Goal: Obtain resource: Download file/media

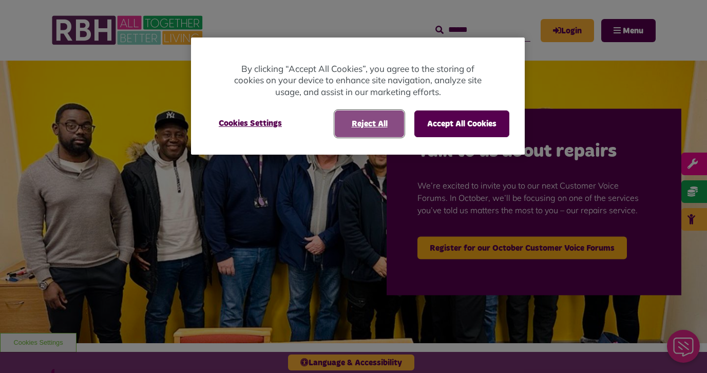
click at [374, 126] on button "Reject All" at bounding box center [369, 123] width 69 height 27
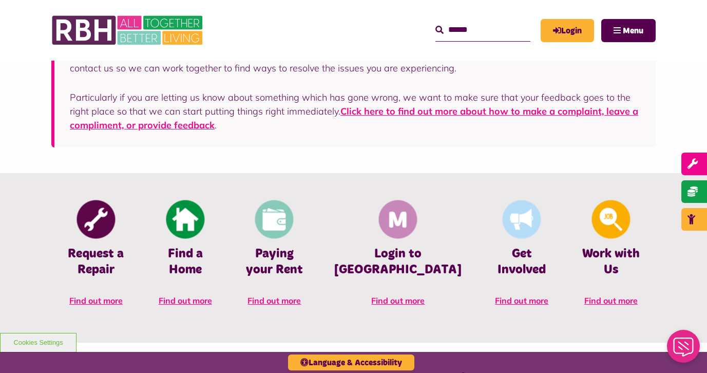
scroll to position [333, 0]
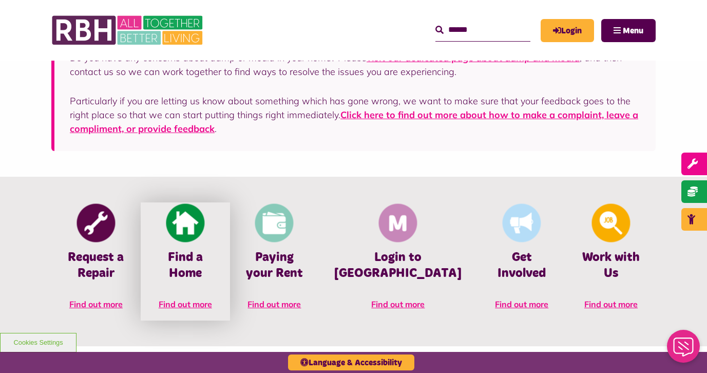
click at [201, 299] on span "Find out more" at bounding box center [185, 304] width 53 height 10
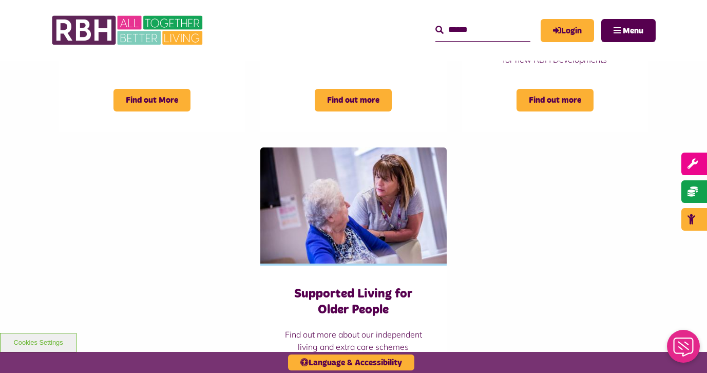
scroll to position [583, 0]
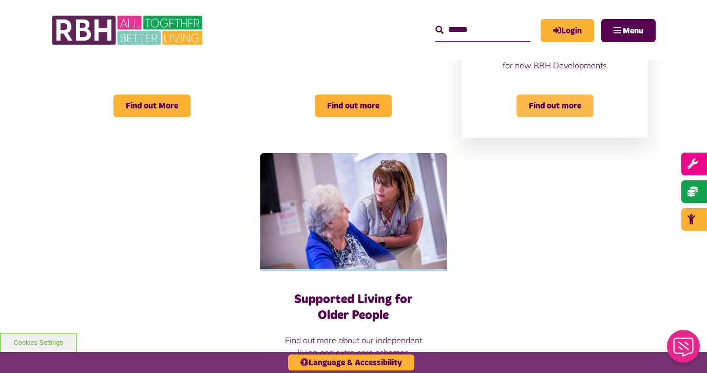
click at [559, 103] on span "Find out more" at bounding box center [554, 105] width 77 height 23
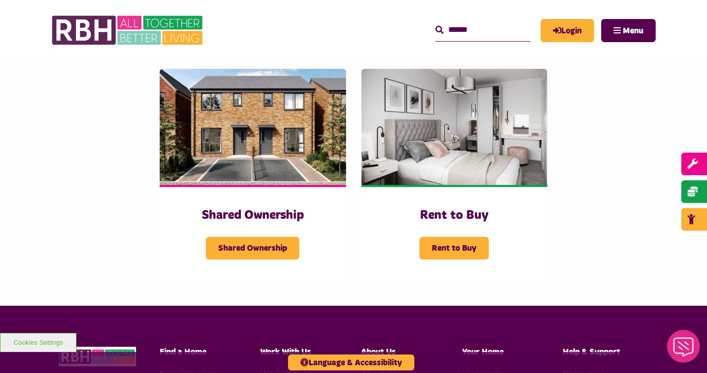
scroll to position [222, 0]
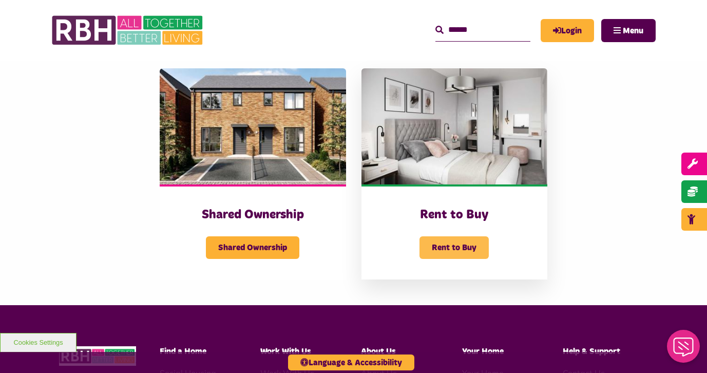
click at [449, 249] on span "Rent to Buy" at bounding box center [453, 247] width 69 height 23
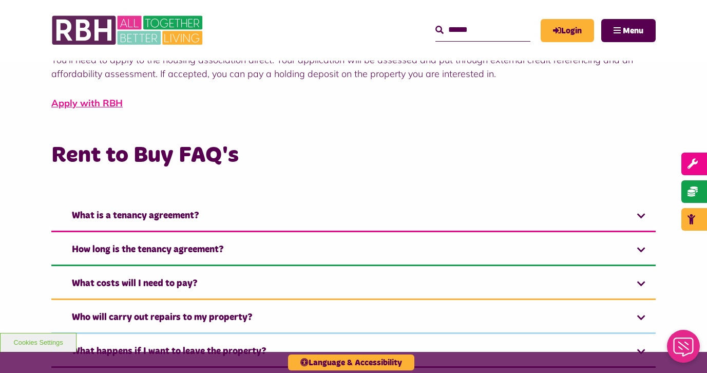
scroll to position [643, 0]
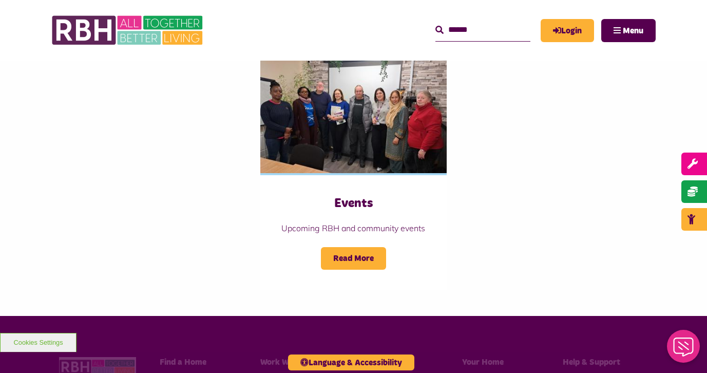
scroll to position [1247, 0]
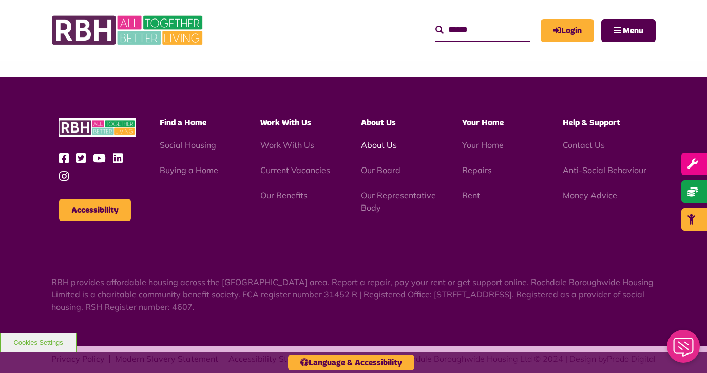
click at [380, 140] on link "About Us" at bounding box center [379, 145] width 36 height 10
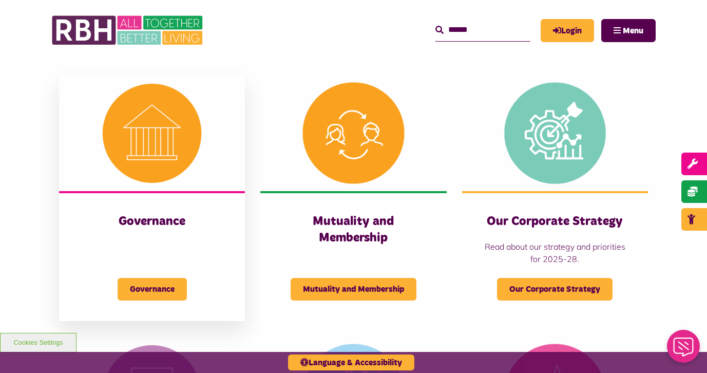
scroll to position [429, 0]
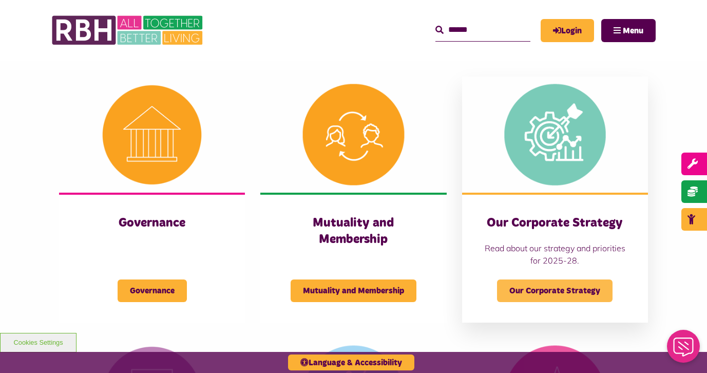
click at [518, 283] on span "Our Corporate Strategy" at bounding box center [554, 290] width 115 height 23
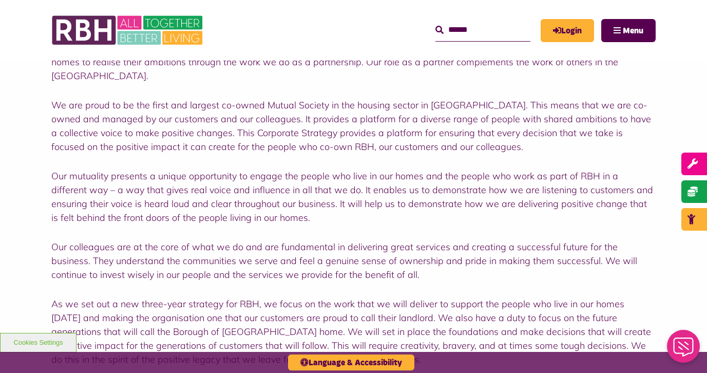
scroll to position [431, 0]
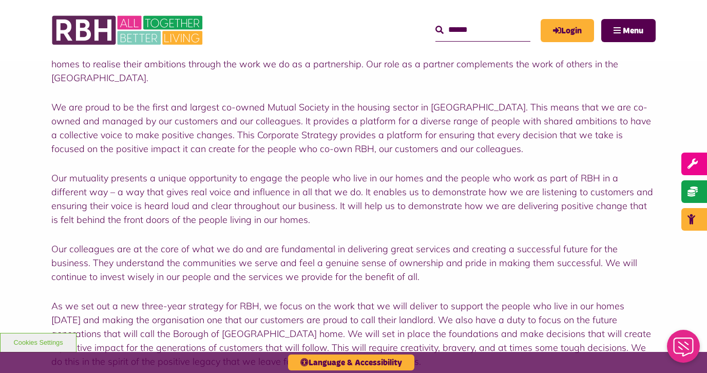
click at [405, 288] on div "A home that is safe and warm is the basic foundation for a successful life. At …" at bounding box center [353, 128] width 604 height 480
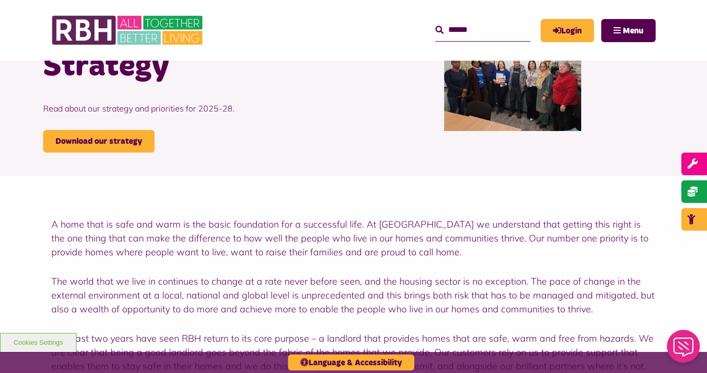
scroll to position [0, 0]
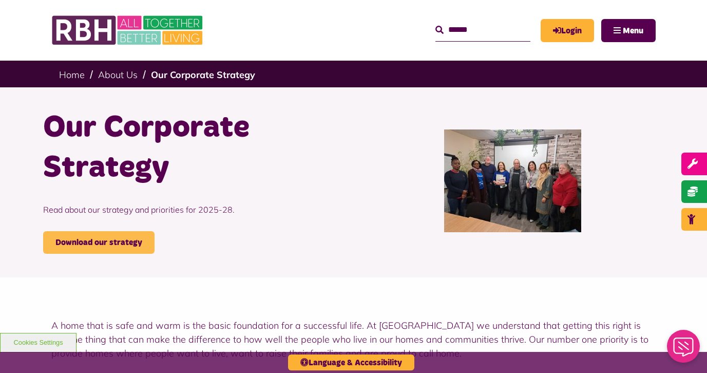
click at [118, 243] on link "Download our strategy" at bounding box center [98, 242] width 111 height 23
